Goal: Task Accomplishment & Management: Complete application form

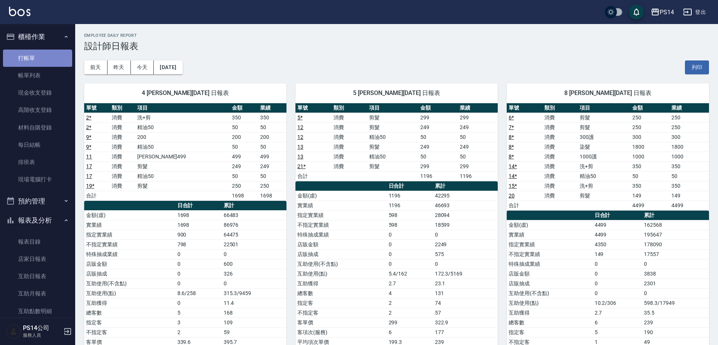
click at [37, 61] on link "打帳單" at bounding box center [37, 58] width 69 height 17
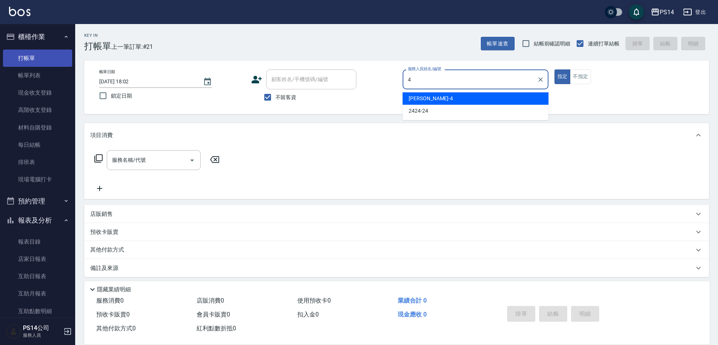
type input "[PERSON_NAME]-4"
type button "true"
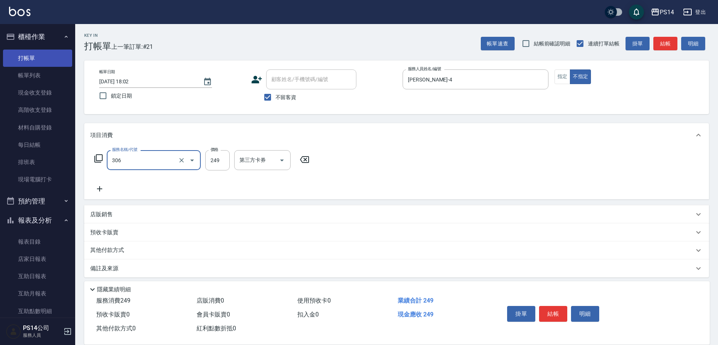
type input "剪髮(306)"
type input "[PERSON_NAME]-37"
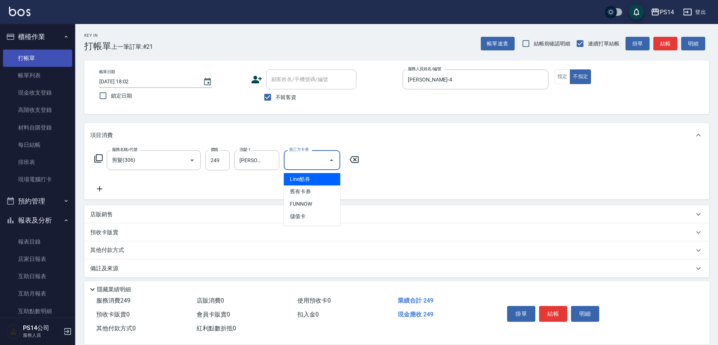
type input "儲值卡"
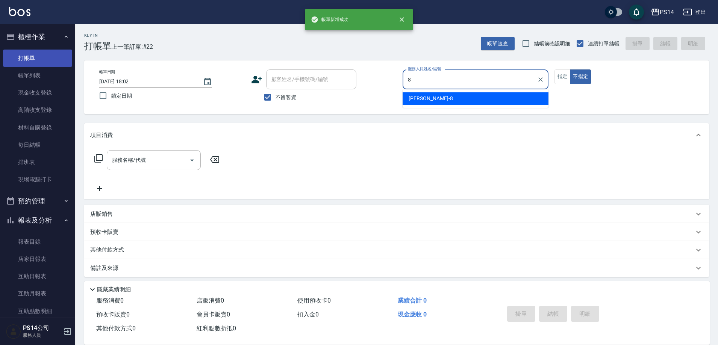
type input "[PERSON_NAME]-8"
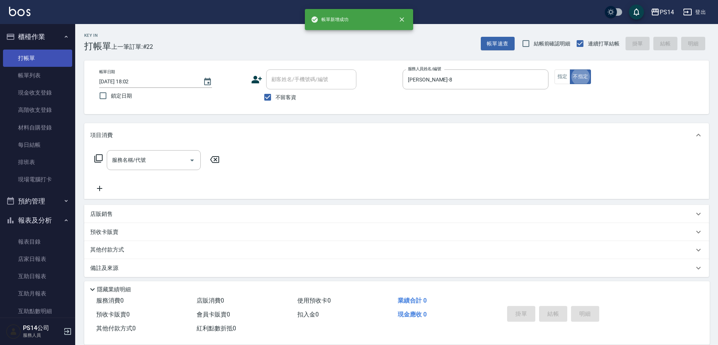
type button "false"
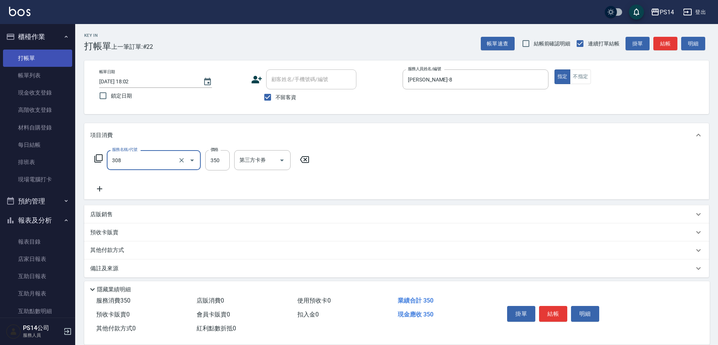
type input "洗+剪(308)"
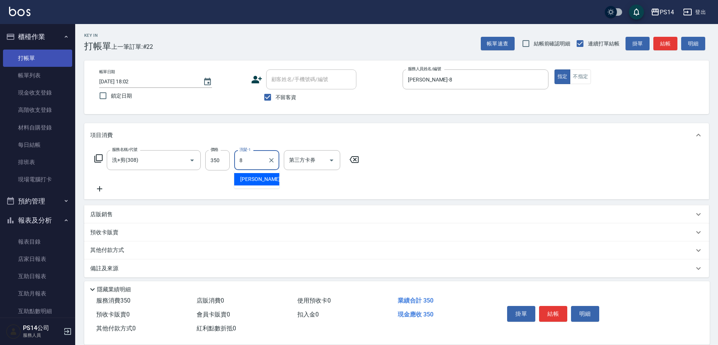
type input "[PERSON_NAME]-8"
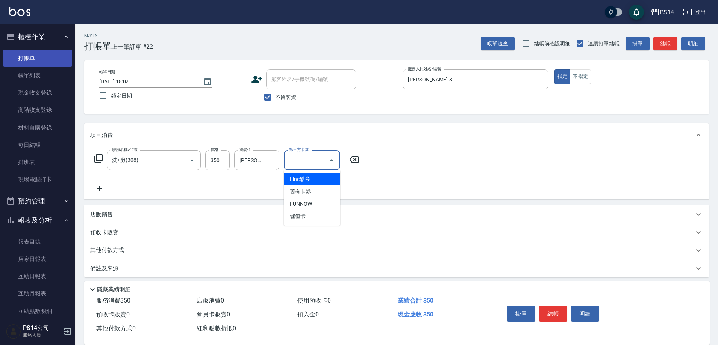
type input "儲值卡"
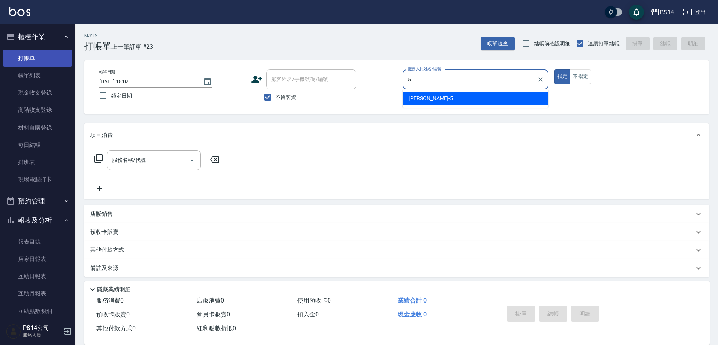
type input "[PERSON_NAME]-5"
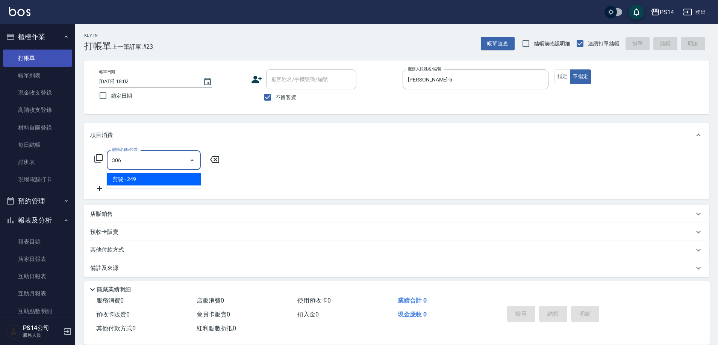
type input "剪髮(306)"
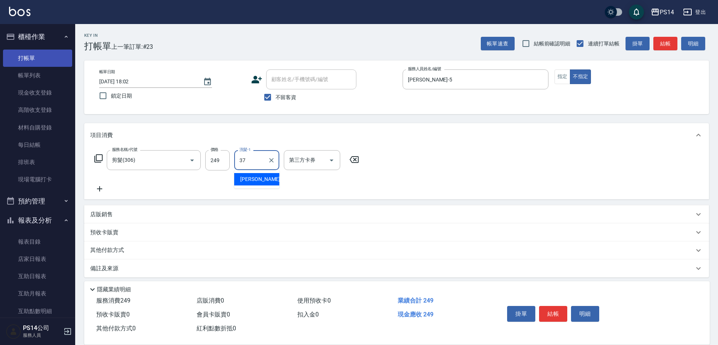
type input "[PERSON_NAME]-37"
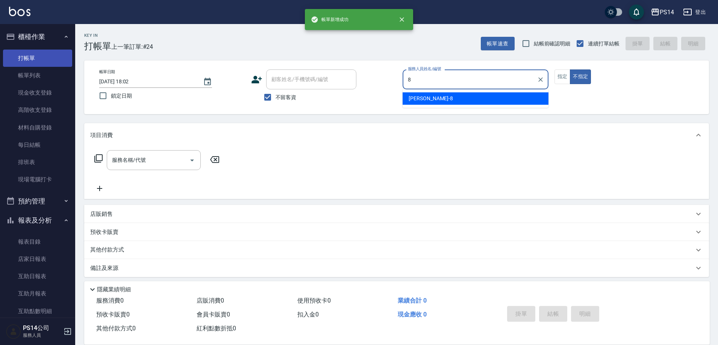
type input "[PERSON_NAME]-8"
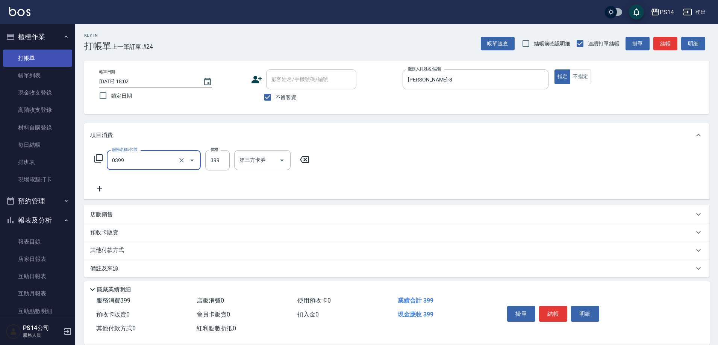
type input "海鹽399(0399)"
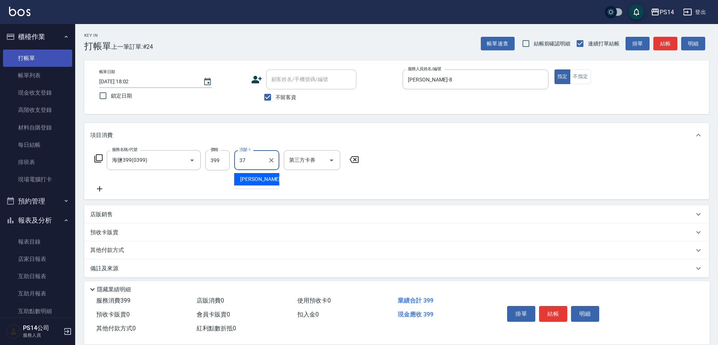
type input "[PERSON_NAME]-37"
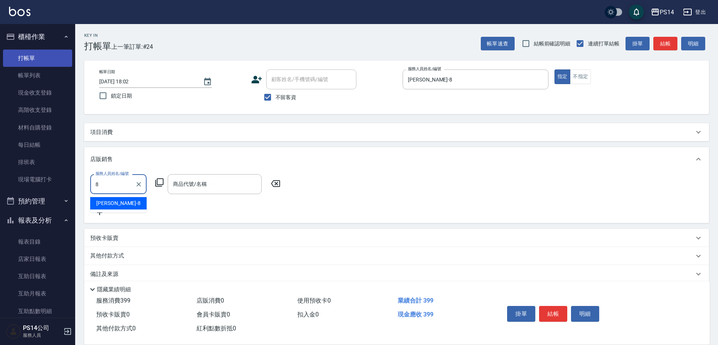
type input "[PERSON_NAME]-8"
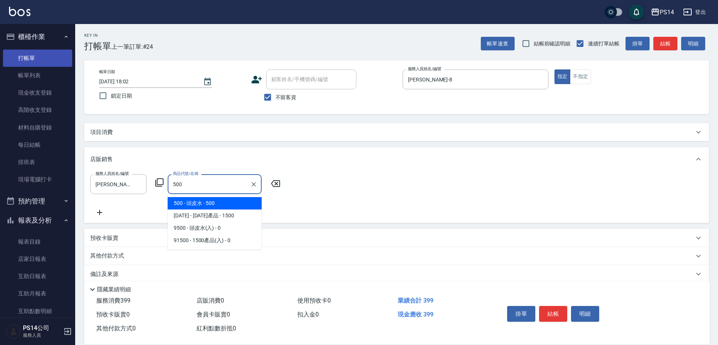
type input "頭皮水"
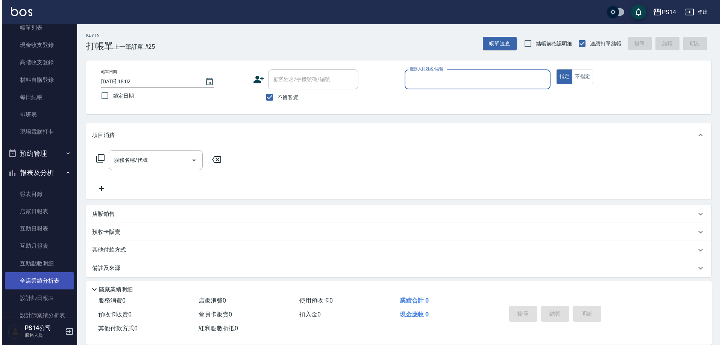
scroll to position [75, 0]
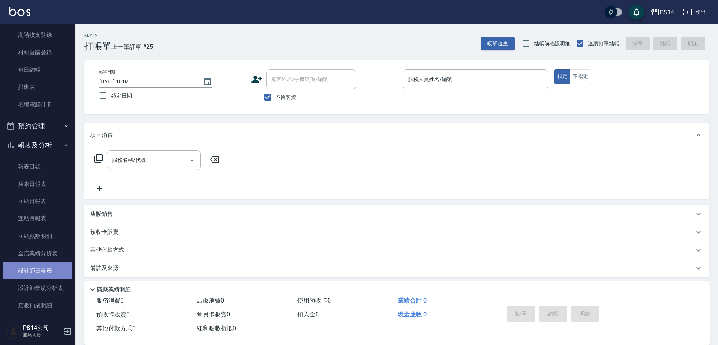
click at [40, 271] on link "設計師日報表" at bounding box center [37, 270] width 69 height 17
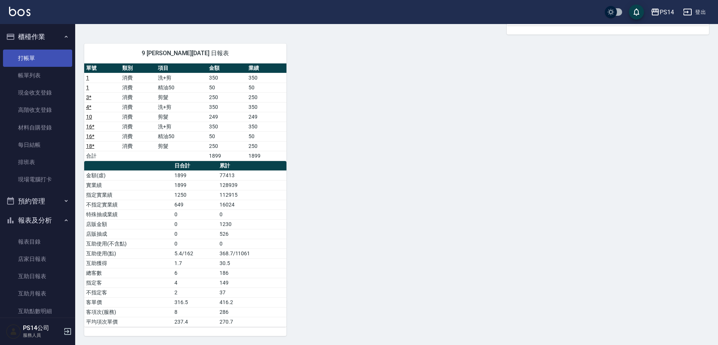
click at [26, 64] on link "打帳單" at bounding box center [37, 58] width 69 height 17
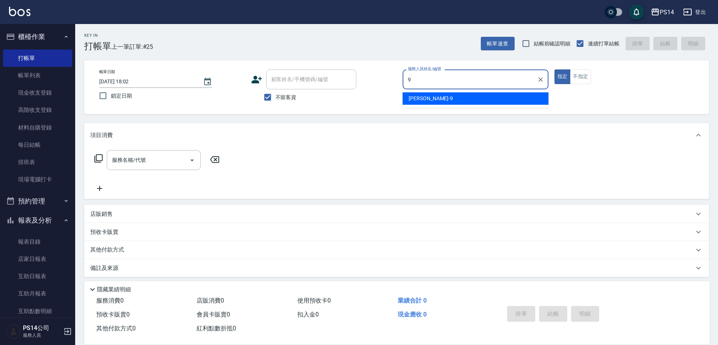
type input "[PERSON_NAME]-9"
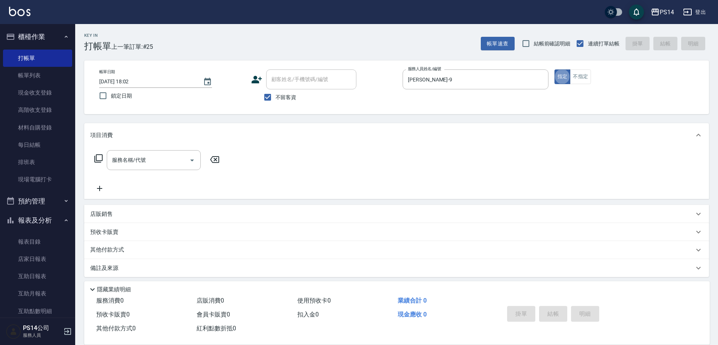
type button "true"
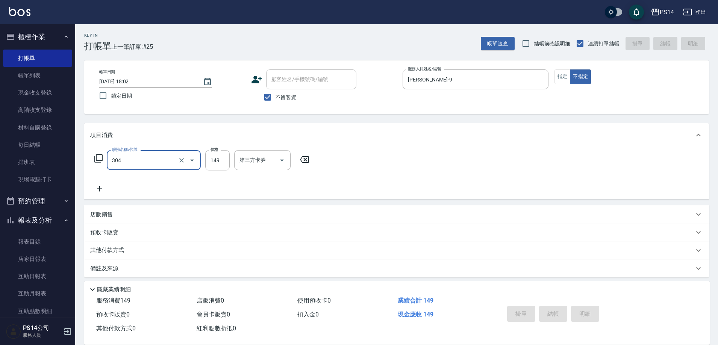
type input "304"
type input "[DATE] 18:03"
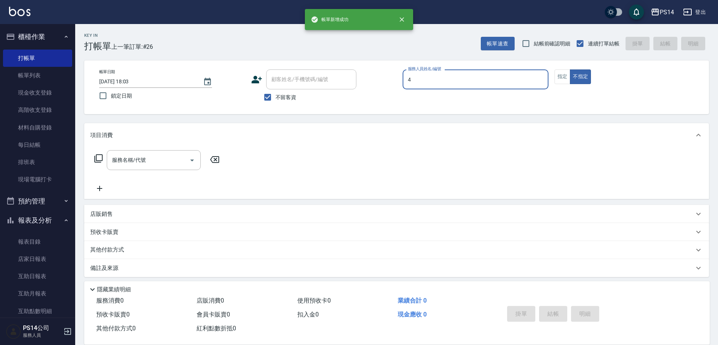
type input "[PERSON_NAME]-4"
type button "false"
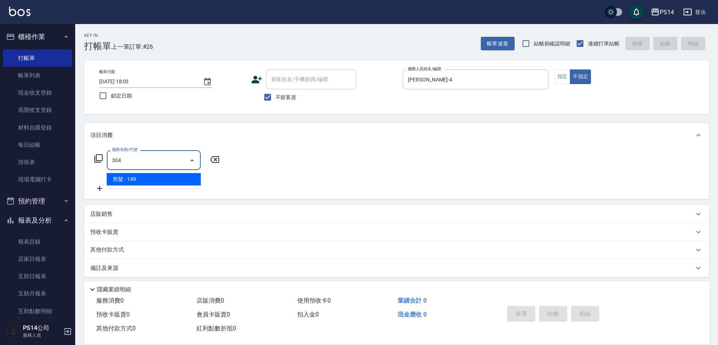
type input "剪髮(304)"
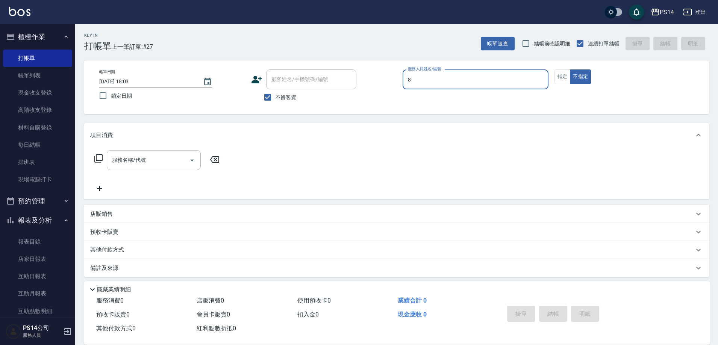
type input "[PERSON_NAME]-8"
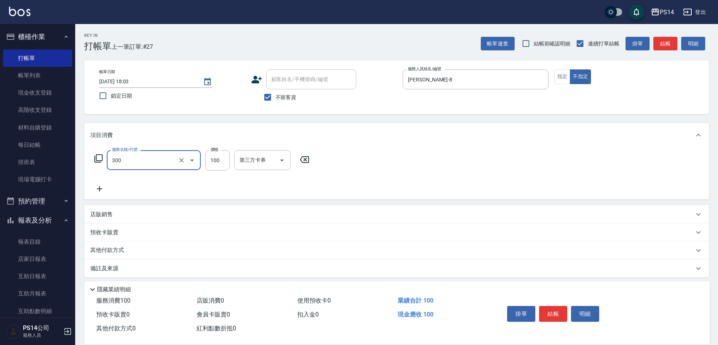
type input "剪髮(300)"
type input "50"
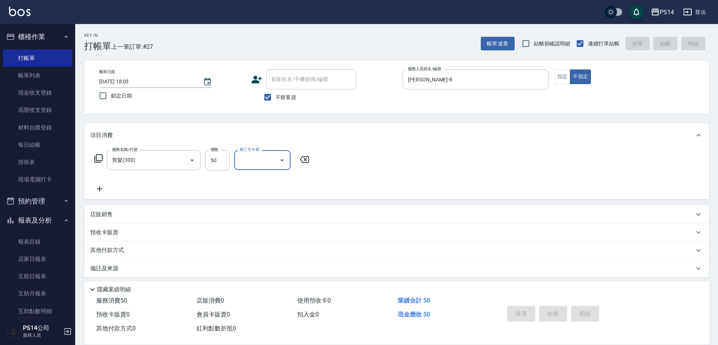
type input "[DATE] 18:13"
